Goal: Task Accomplishment & Management: Use online tool/utility

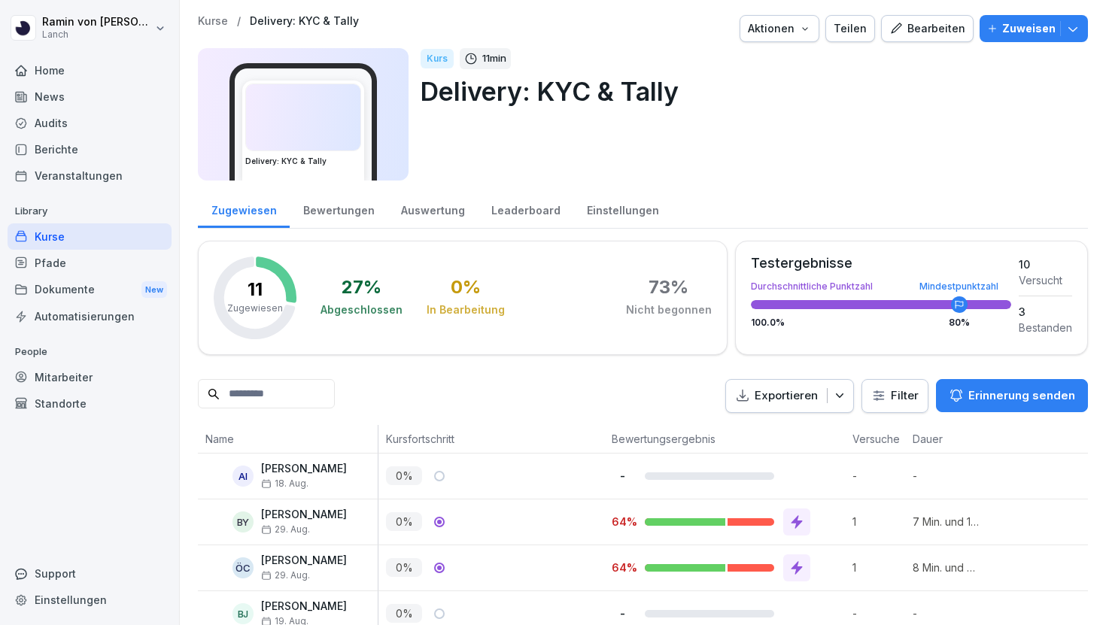
click at [1004, 46] on div "Kurse / Delivery: KYC & Tally Aktionen Teilen Bearbeiten Zuweisen Delivery: KYC…" at bounding box center [643, 102] width 890 height 175
click at [1004, 27] on div "Zuweisen" at bounding box center [1033, 28] width 93 height 17
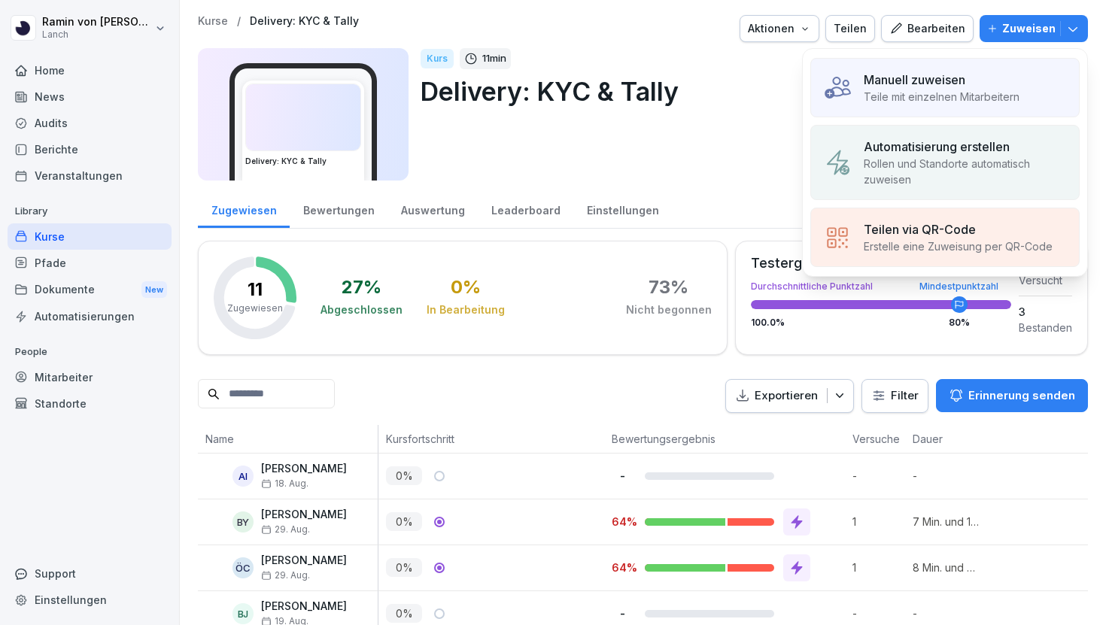
click at [874, 81] on p "Manuell zuweisen" at bounding box center [915, 80] width 102 height 18
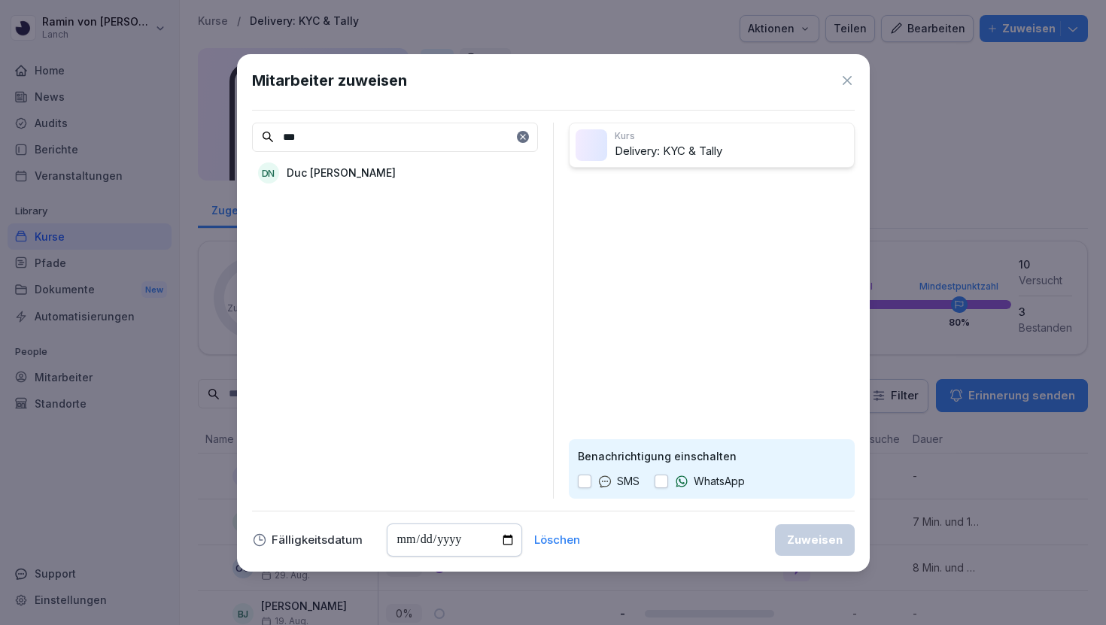
type input "***"
click at [350, 171] on p "Duc [PERSON_NAME]" at bounding box center [341, 173] width 109 height 16
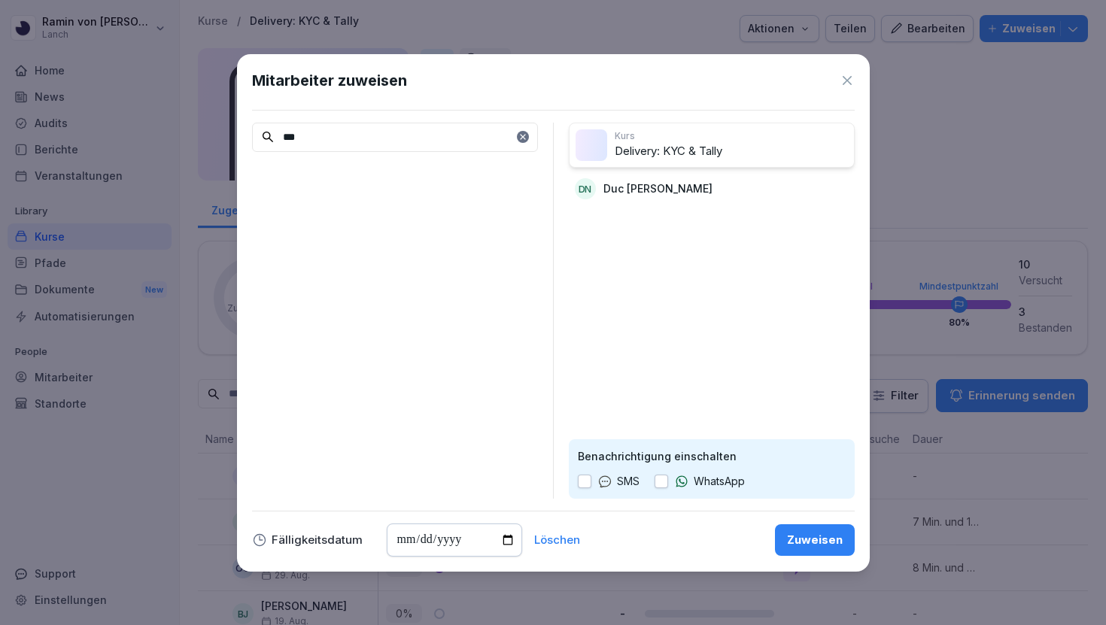
click at [809, 532] on div "Zuweisen" at bounding box center [815, 540] width 56 height 17
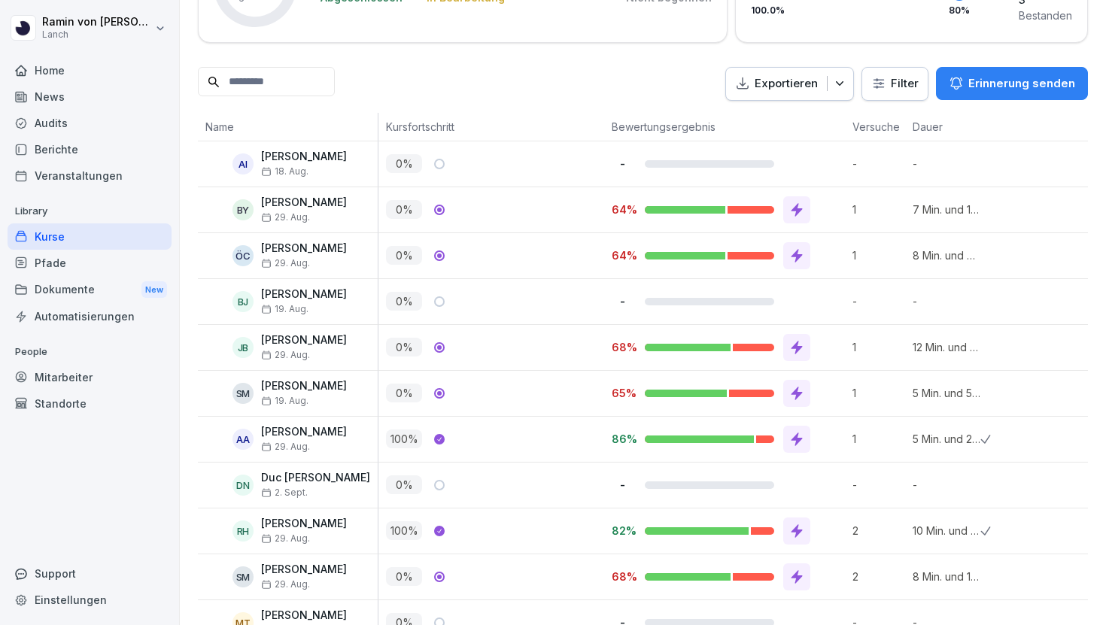
scroll to position [394, 0]
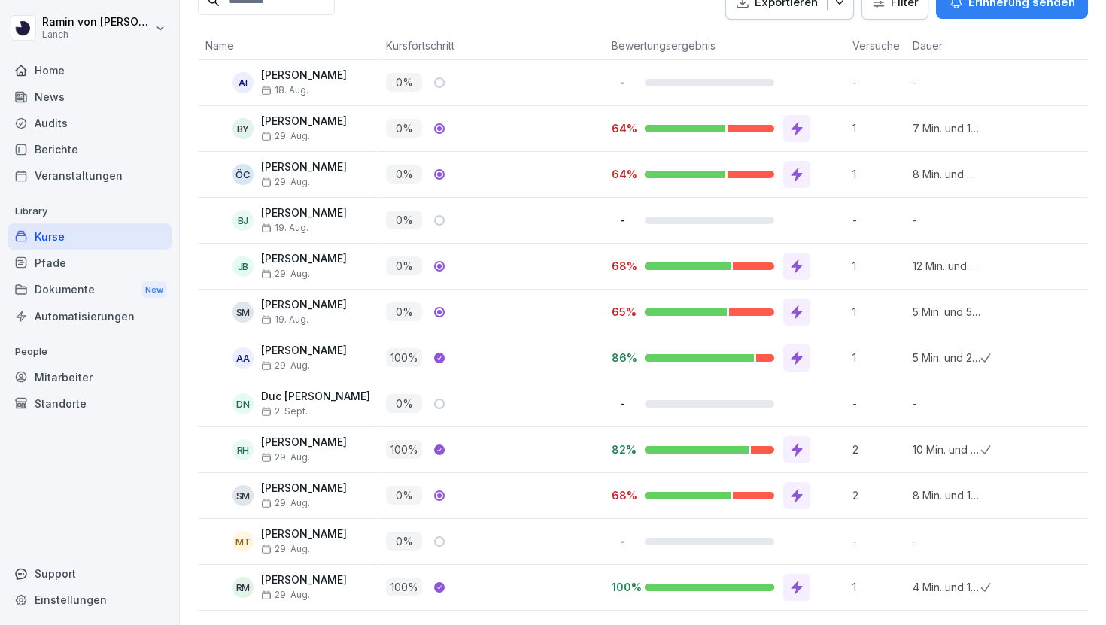
click at [798, 183] on div at bounding box center [796, 174] width 27 height 27
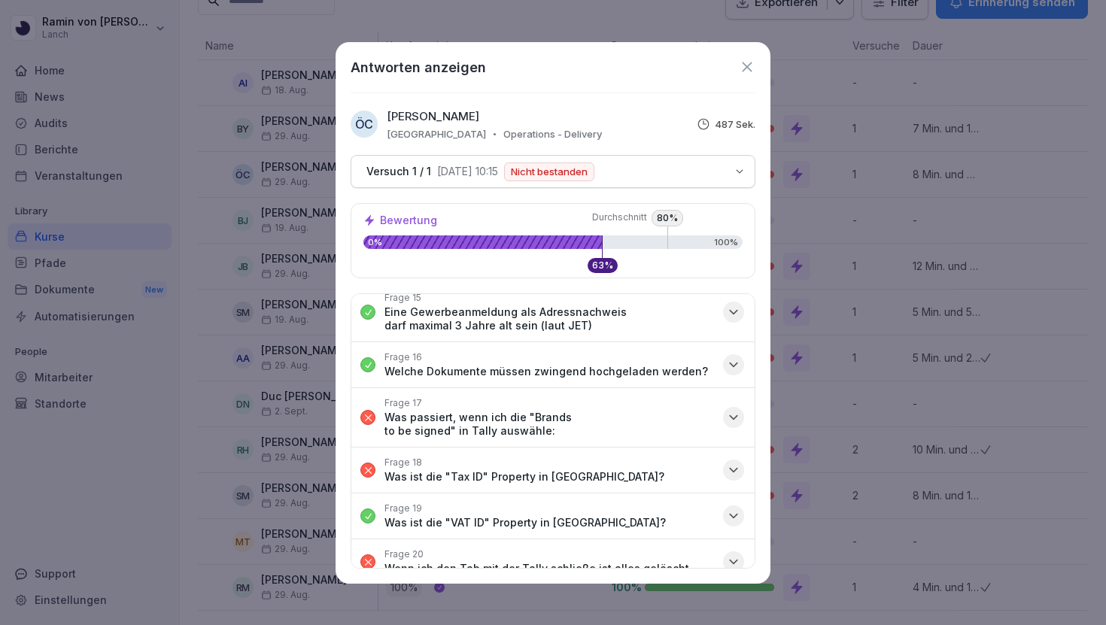
scroll to position [911, 0]
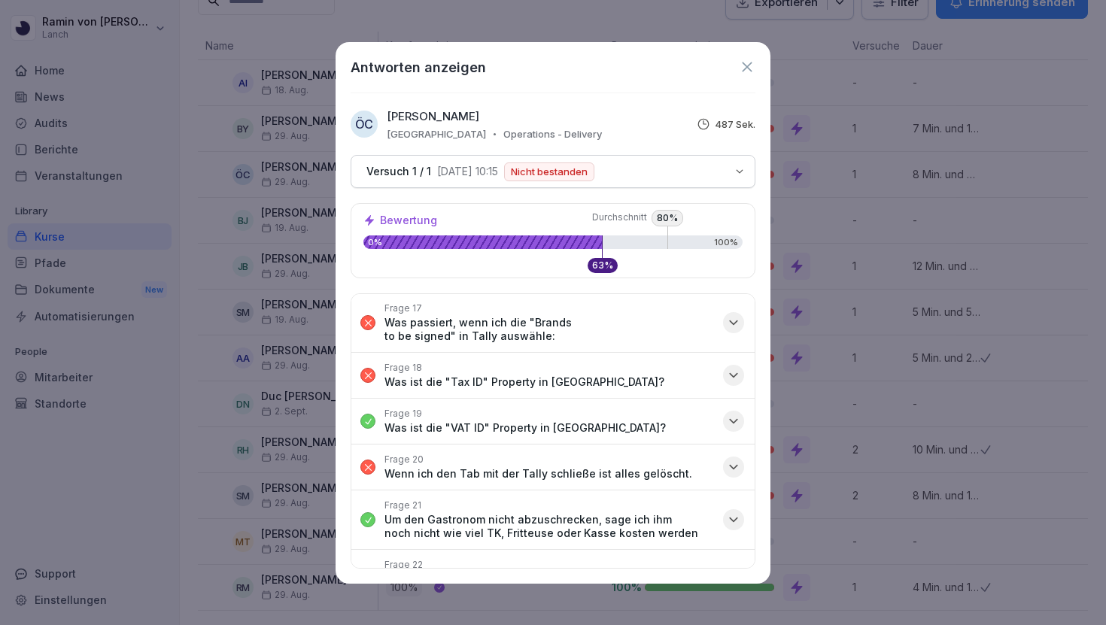
click at [745, 57] on div "Antworten anzeigen" at bounding box center [553, 67] width 405 height 20
click at [744, 67] on icon at bounding box center [747, 67] width 17 height 17
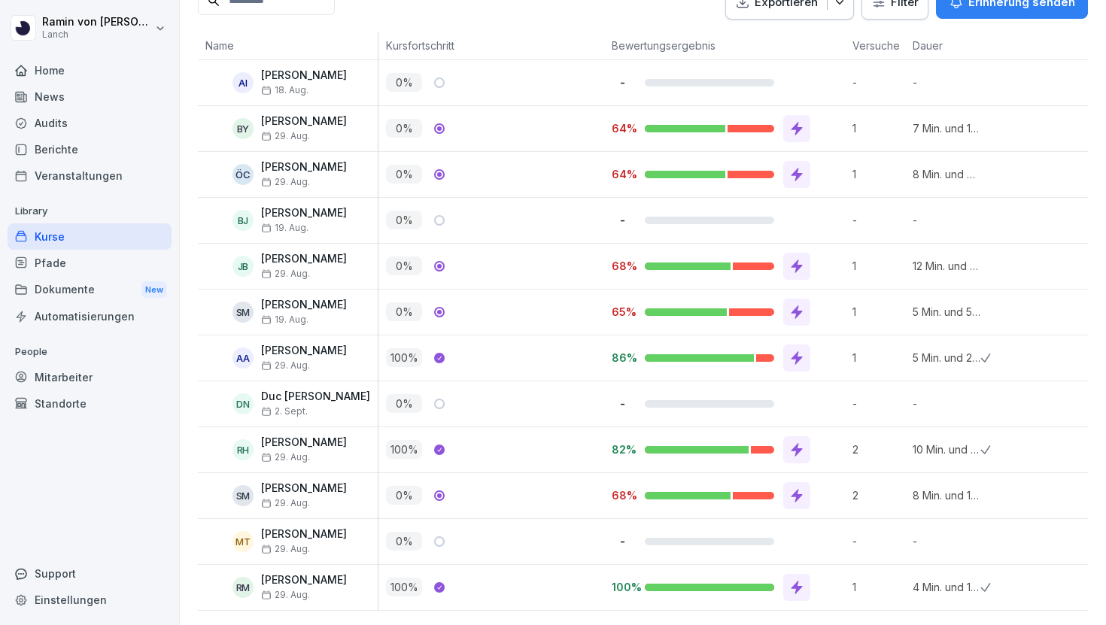
scroll to position [393, 0]
